Goal: Check status: Check status

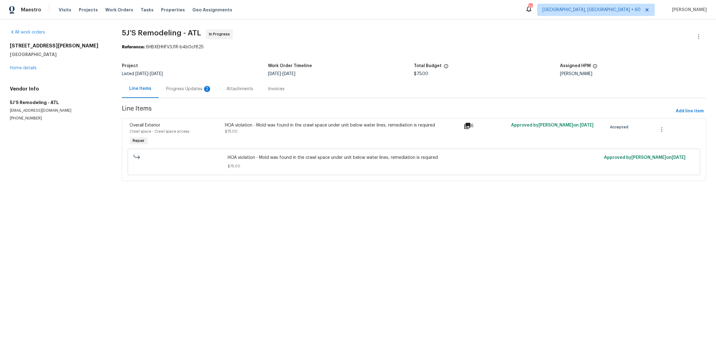
click at [183, 92] on div "Progress Updates 2" at bounding box center [189, 89] width 60 height 18
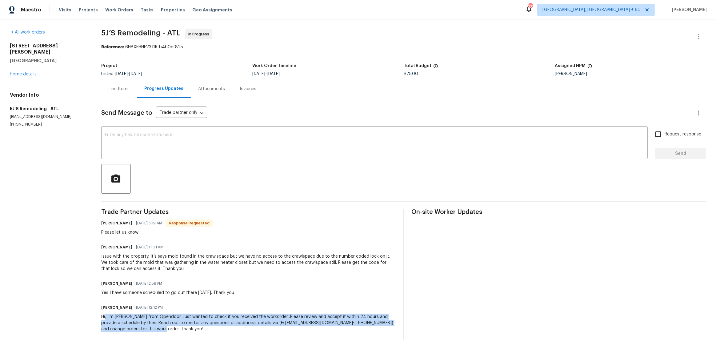
drag, startPoint x: 154, startPoint y: 330, endPoint x: 109, endPoint y: 318, distance: 47.2
click at [109, 318] on div "Hi, I'm [PERSON_NAME] from Opendoor. Just wanted to check if you received the w…" at bounding box center [248, 322] width 295 height 18
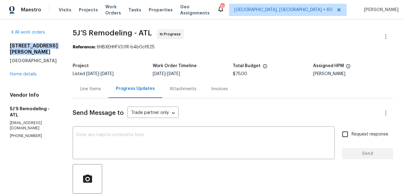
drag, startPoint x: 9, startPoint y: 44, endPoint x: 39, endPoint y: 51, distance: 31.0
click at [39, 51] on div "All work orders [STREET_ADDRESS][PERSON_NAME] Home details Vendor Info 5J’S Rem…" at bounding box center [201, 196] width 403 height 354
copy h2 "[STREET_ADDRESS][PERSON_NAME]"
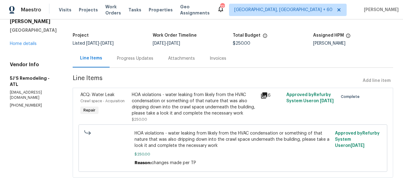
scroll to position [32, 0]
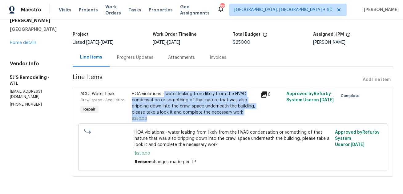
drag, startPoint x: 165, startPoint y: 94, endPoint x: 190, endPoint y: 116, distance: 34.0
click at [190, 116] on div "HOA violations - water leaking from likely from the HVAC condensation or someth…" at bounding box center [194, 106] width 125 height 31
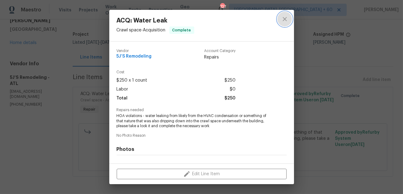
click at [283, 19] on icon "close" at bounding box center [284, 18] width 7 height 7
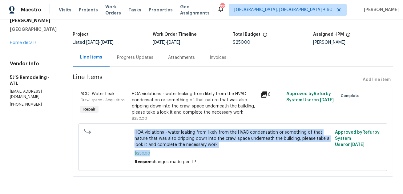
drag, startPoint x: 193, startPoint y: 155, endPoint x: 235, endPoint y: 124, distance: 52.1
click at [235, 124] on div "HOA violations - water leaking from likely from the HVAC condensation or someth…" at bounding box center [232, 146] width 309 height 47
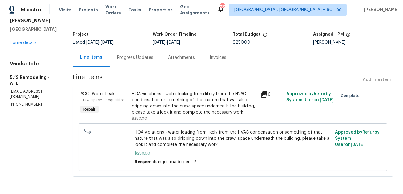
click at [186, 89] on div "HOA violations - water leaking from likely from the HVAC condensation or someth…" at bounding box center [194, 106] width 129 height 34
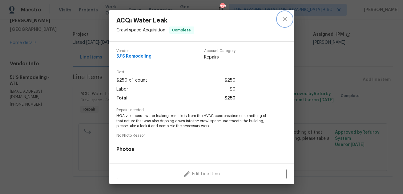
click at [284, 18] on icon "close" at bounding box center [284, 18] width 7 height 7
